Goal: Task Accomplishment & Management: Manage account settings

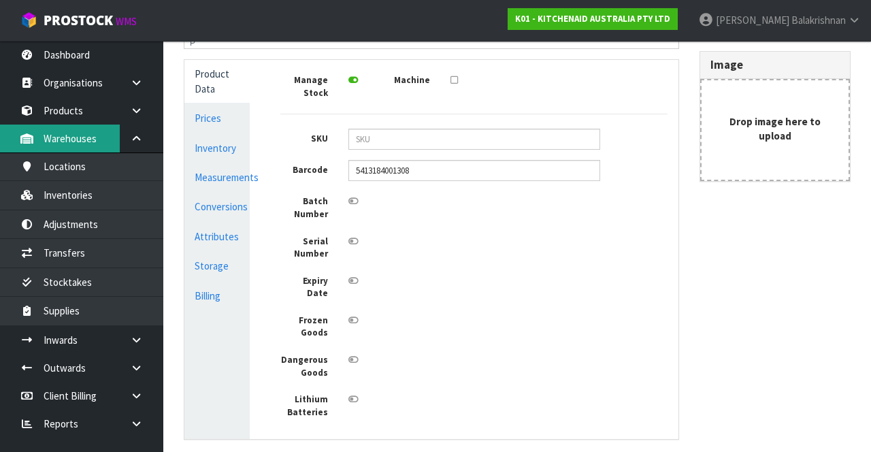
click at [80, 125] on link "Warehouses" at bounding box center [81, 138] width 163 height 28
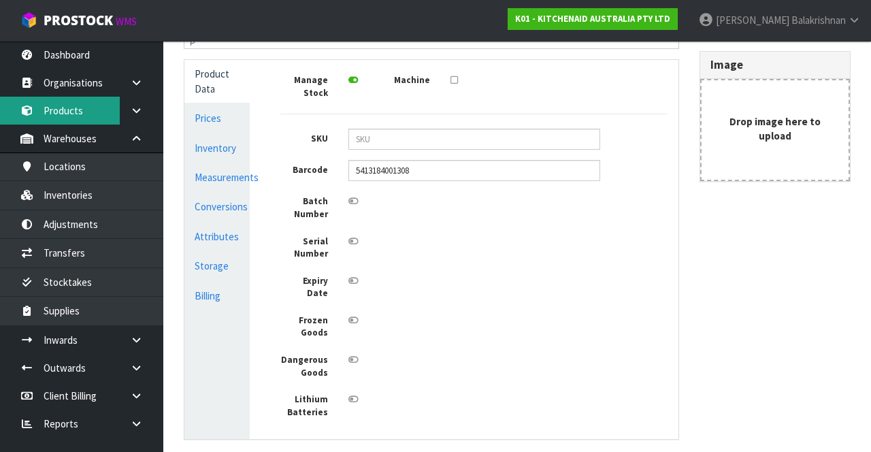
click at [54, 98] on link "Products" at bounding box center [81, 111] width 163 height 28
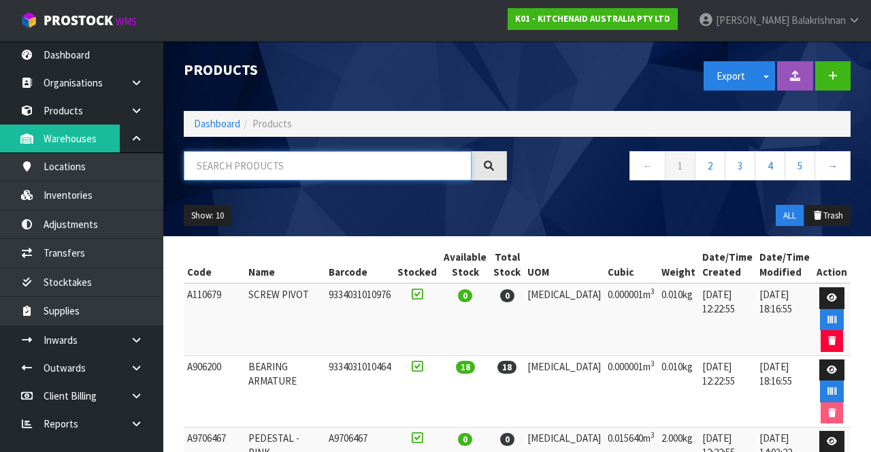
click at [253, 166] on input "text" at bounding box center [328, 165] width 288 height 29
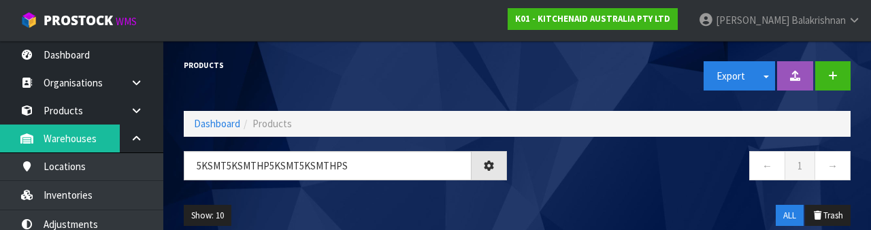
click at [595, 167] on nav "← 1 →" at bounding box center [688, 167] width 323 height 33
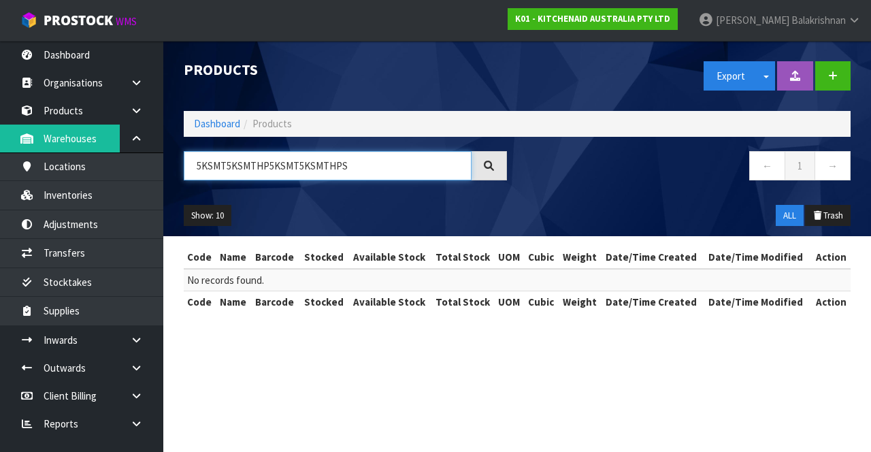
click at [401, 162] on input "5KSMT5KSMTHP5KSMT5KSMTHPS" at bounding box center [328, 165] width 288 height 29
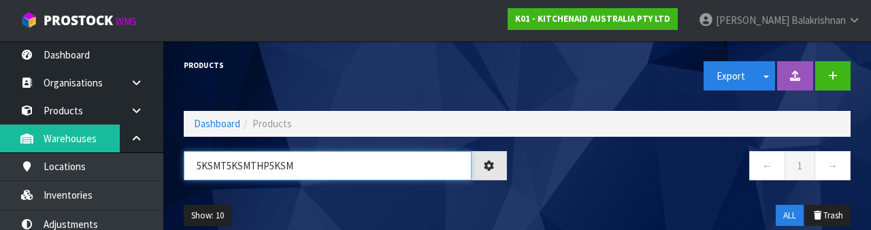
type input "5KSMT5KSMTHP5KS"
type input "5KSMTHPS"
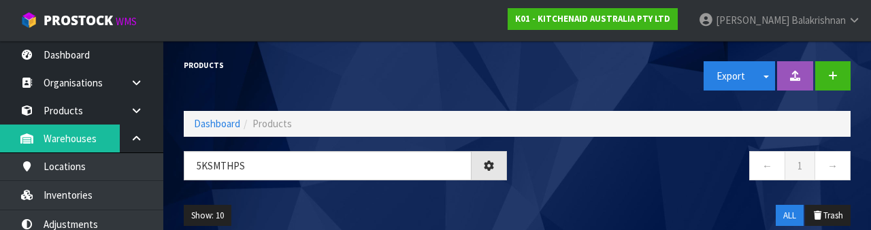
click at [676, 173] on nav "← 1 →" at bounding box center [688, 167] width 323 height 33
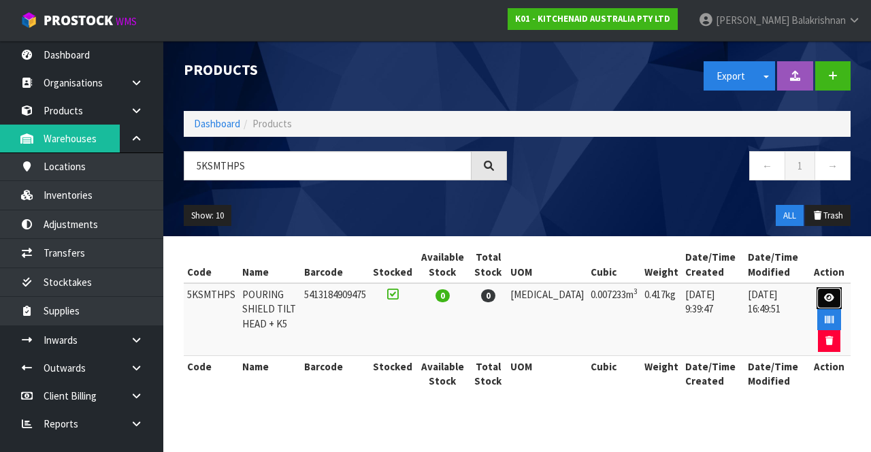
click at [824, 297] on icon at bounding box center [829, 297] width 10 height 9
click at [828, 297] on icon at bounding box center [829, 297] width 10 height 9
click at [834, 288] on link at bounding box center [828, 298] width 25 height 22
click at [826, 297] on icon at bounding box center [829, 297] width 10 height 9
click at [824, 293] on icon at bounding box center [829, 297] width 10 height 9
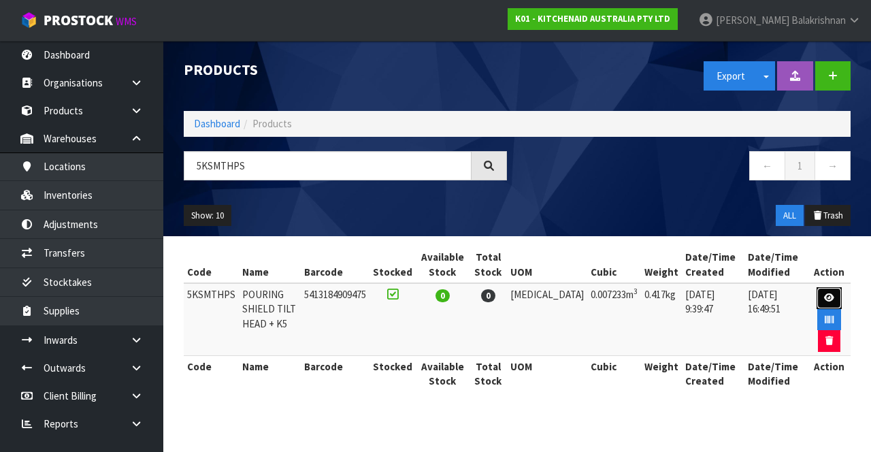
click at [824, 298] on icon at bounding box center [829, 297] width 10 height 9
click at [833, 297] on link at bounding box center [828, 298] width 25 height 22
click at [826, 303] on link at bounding box center [828, 298] width 25 height 22
click at [824, 293] on icon at bounding box center [829, 297] width 10 height 9
click at [827, 297] on icon at bounding box center [829, 297] width 10 height 9
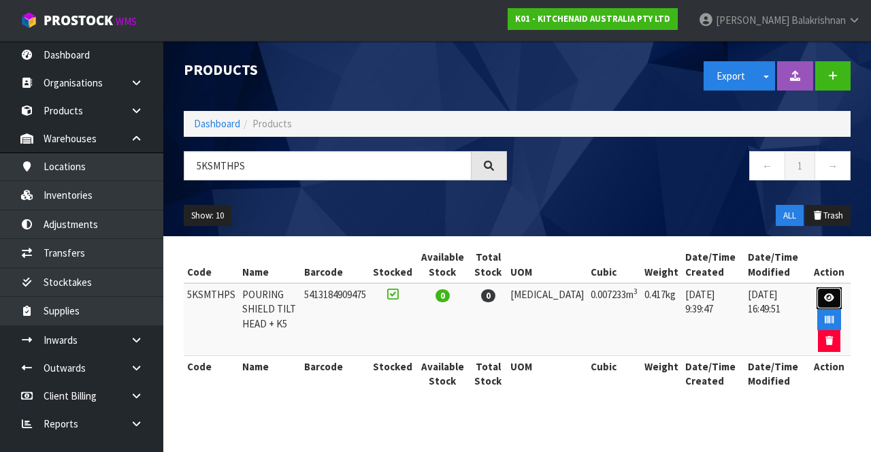
click at [831, 297] on link at bounding box center [828, 298] width 25 height 22
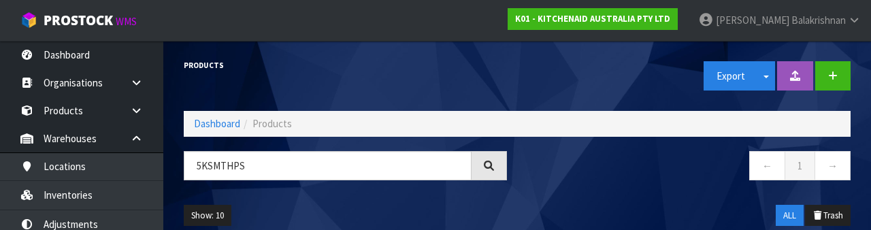
click at [846, 30] on link "[PERSON_NAME]" at bounding box center [779, 20] width 183 height 41
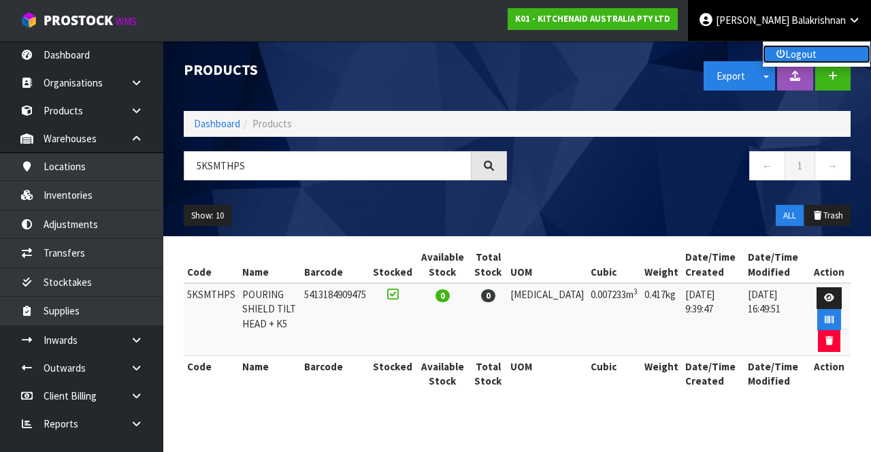
click at [808, 61] on link "Logout" at bounding box center [816, 54] width 107 height 18
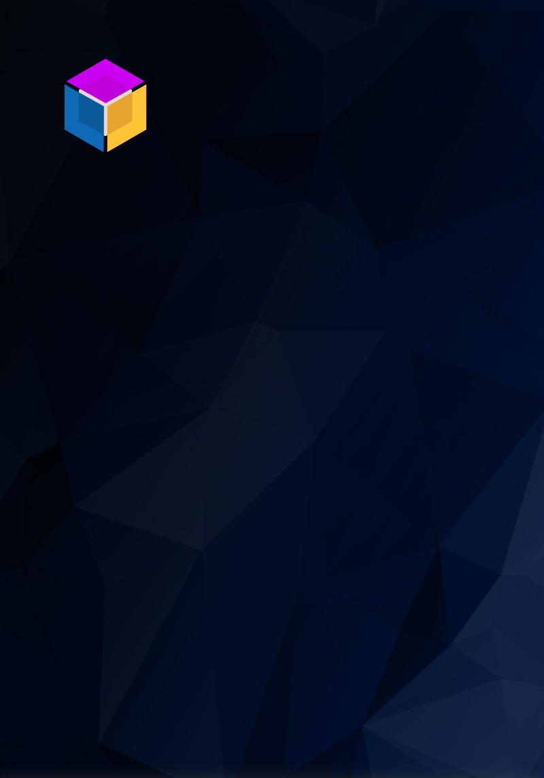
click at [97, 90] on img at bounding box center [105, 105] width 102 height 102
click at [108, 82] on img at bounding box center [105, 105] width 102 height 102
click at [120, 101] on img at bounding box center [105, 105] width 102 height 102
click at [116, 104] on img at bounding box center [105, 105] width 102 height 102
click at [108, 91] on img at bounding box center [105, 105] width 102 height 102
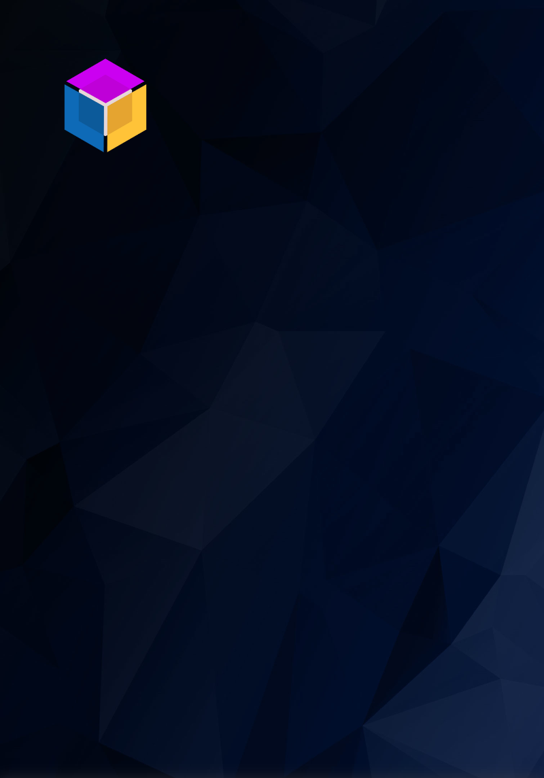
click at [109, 99] on img at bounding box center [105, 105] width 102 height 102
click at [84, 83] on img at bounding box center [105, 105] width 102 height 102
click at [121, 95] on img at bounding box center [105, 105] width 102 height 102
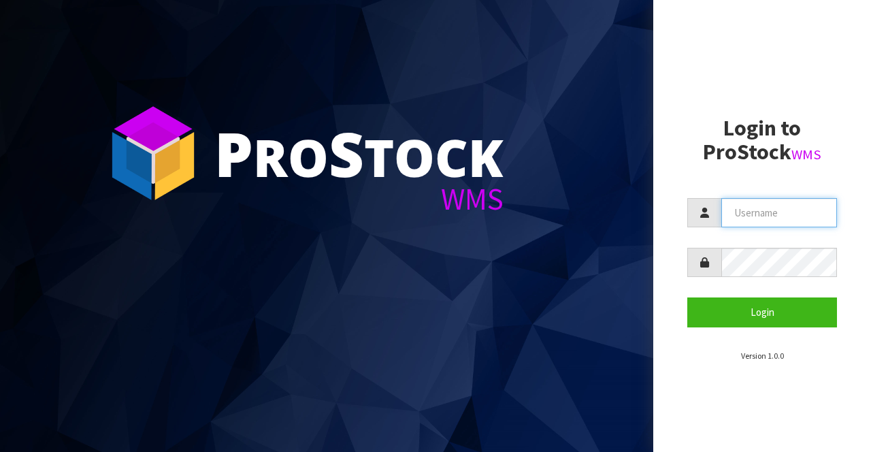
click at [784, 208] on input "text" at bounding box center [779, 212] width 116 height 29
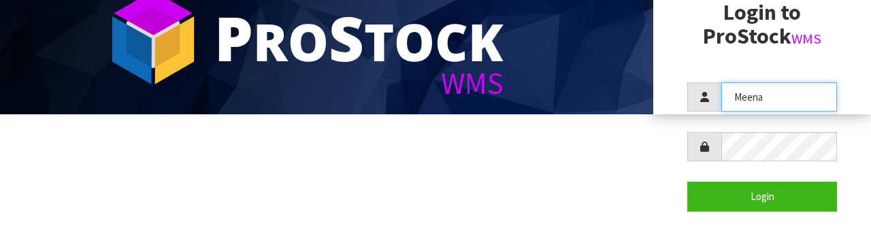
scroll to position [131, 0]
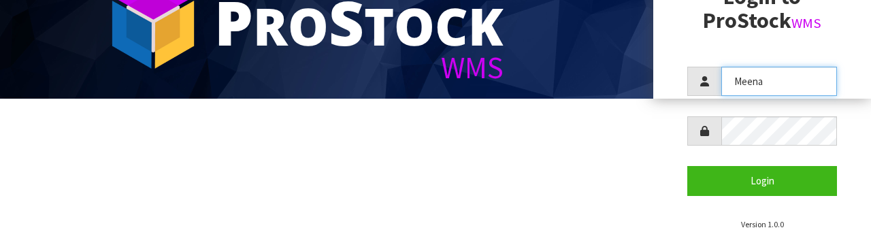
type input "Meena"
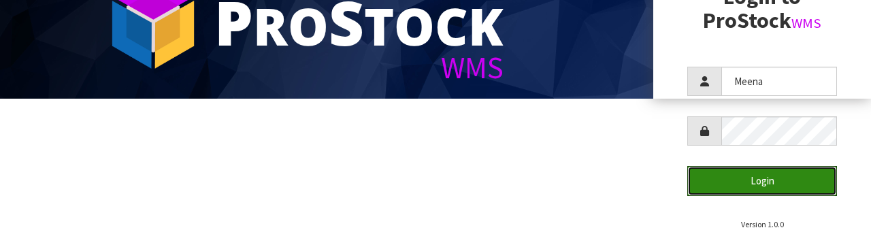
click at [775, 184] on button "Login" at bounding box center [762, 180] width 150 height 29
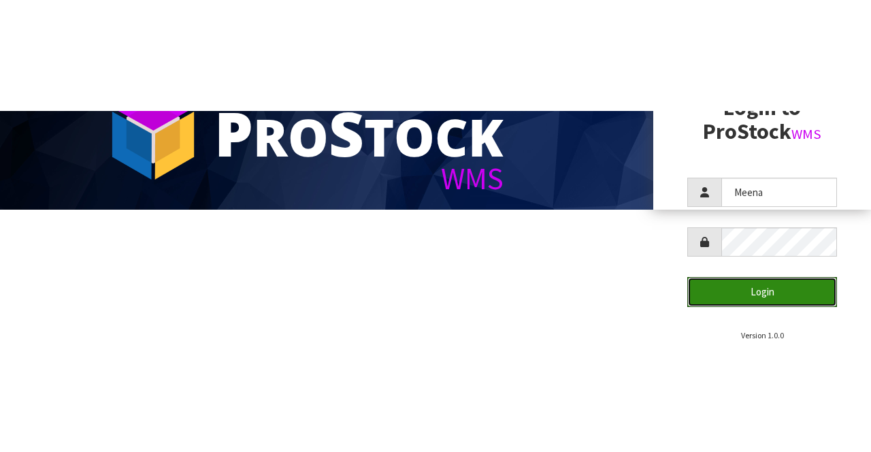
scroll to position [0, 0]
